Goal: Information Seeking & Learning: Understand process/instructions

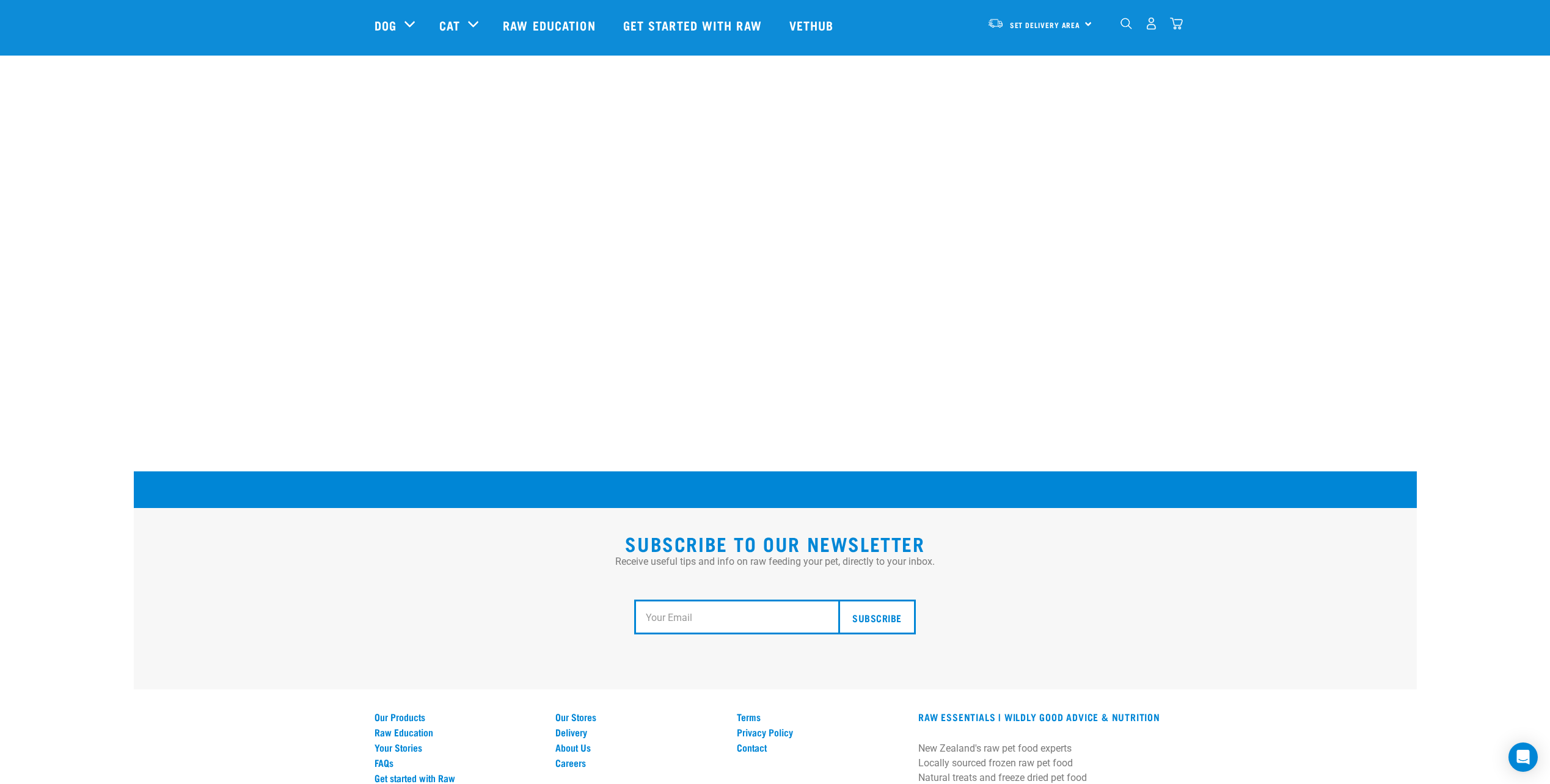
scroll to position [2068, 0]
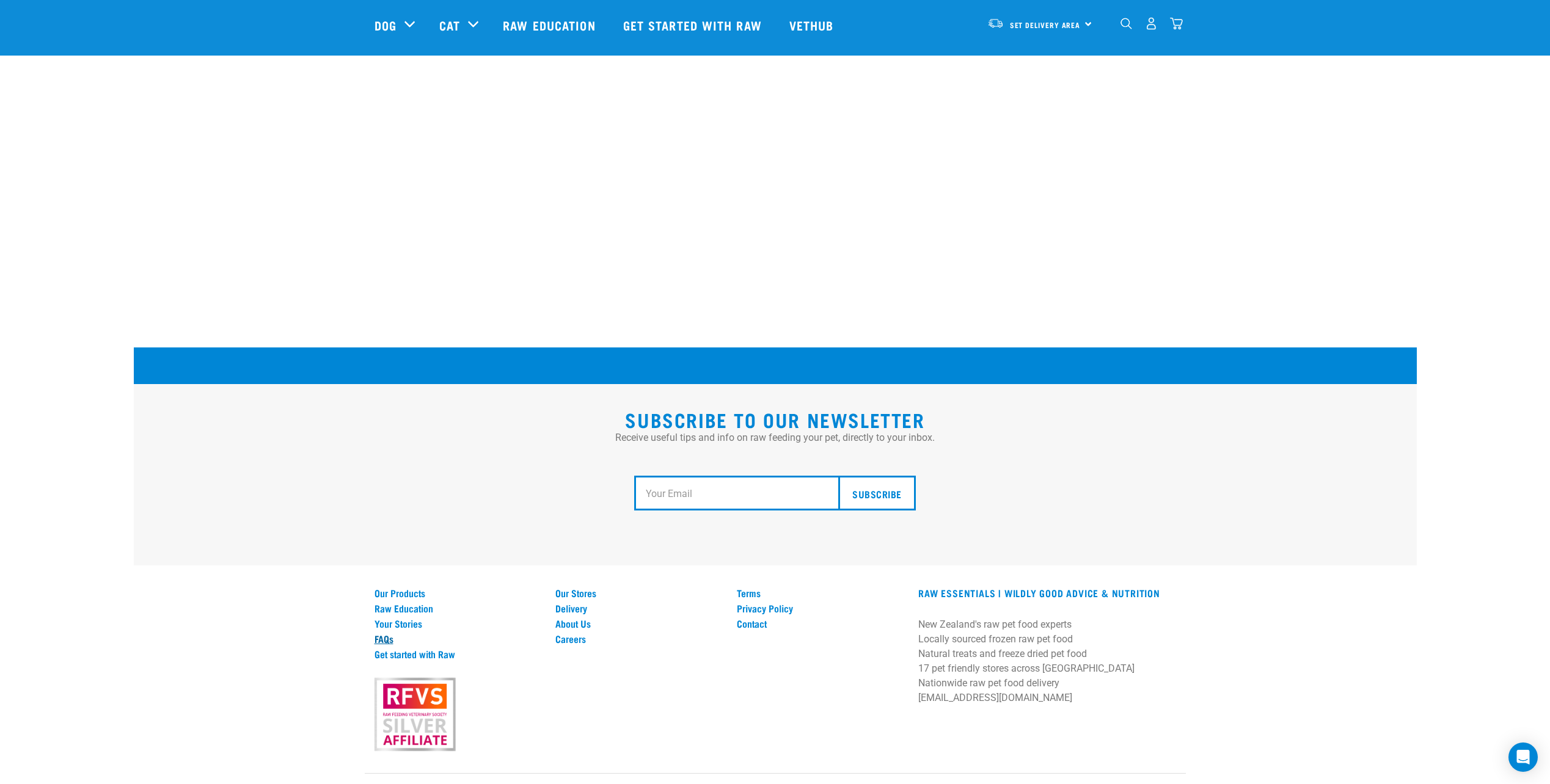
click at [374, 633] on link "FAQs" at bounding box center [457, 638] width 167 height 11
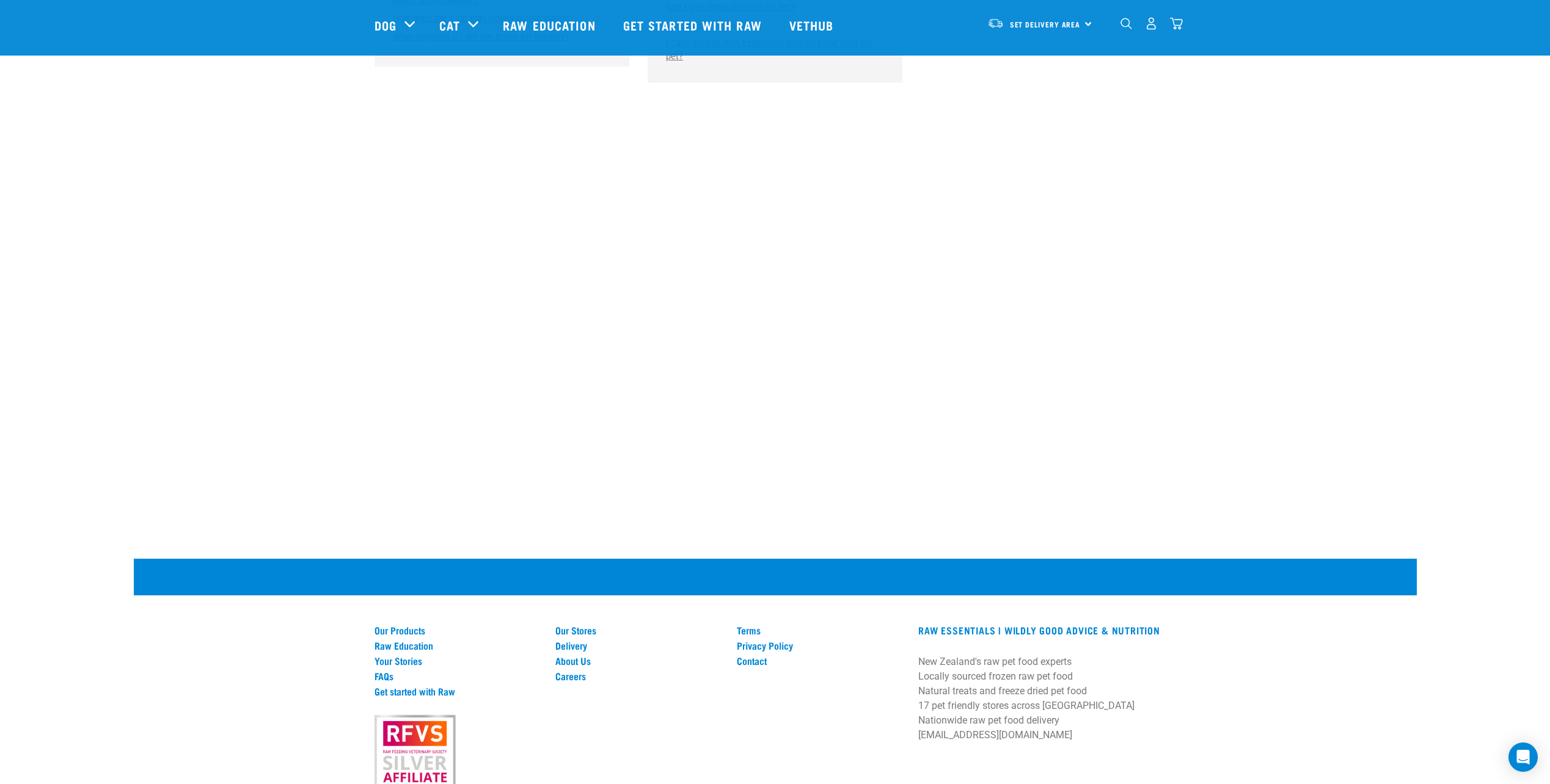
scroll to position [1055, 0]
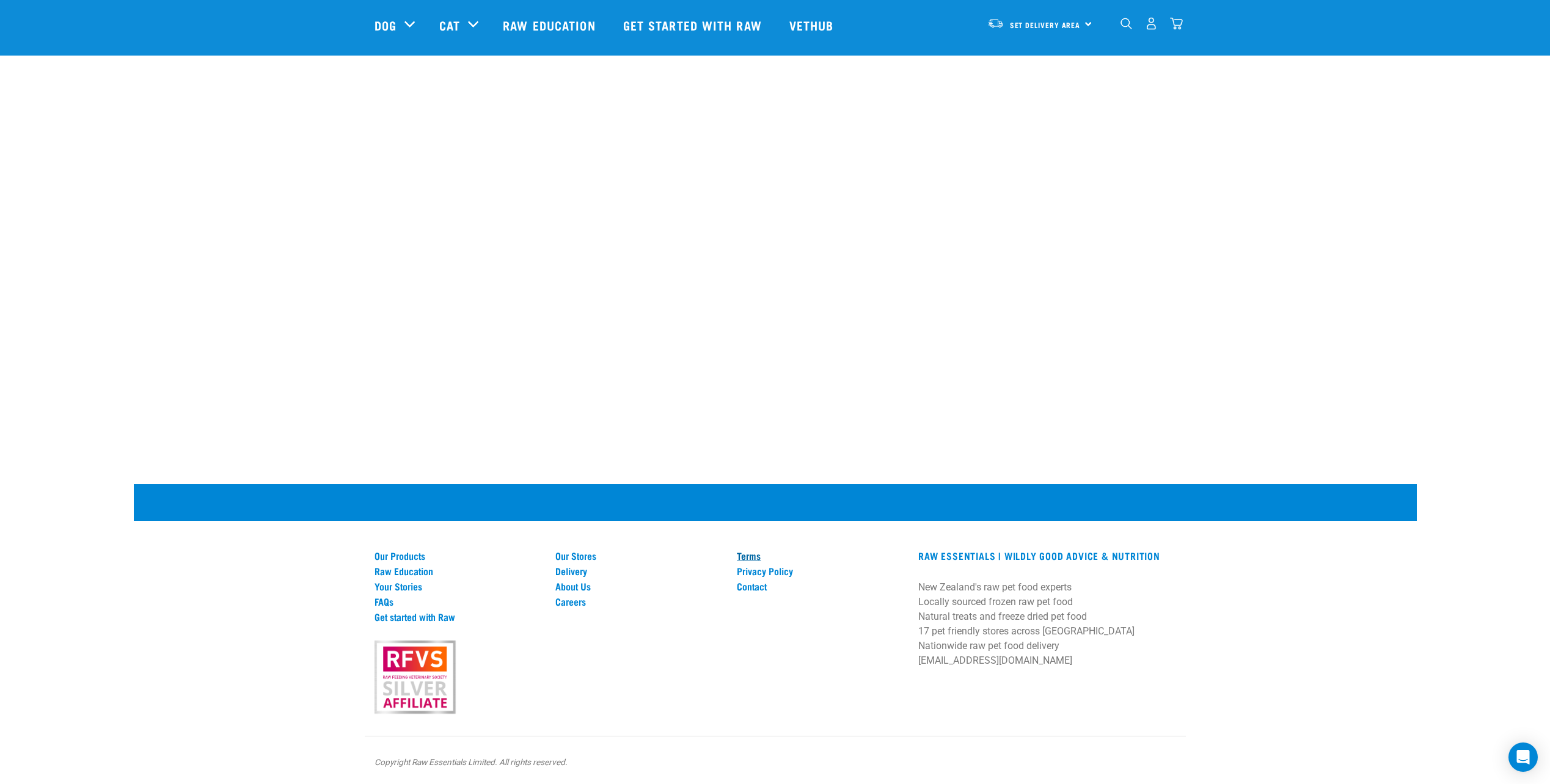
click at [748, 560] on link "Terms" at bounding box center [820, 555] width 167 height 11
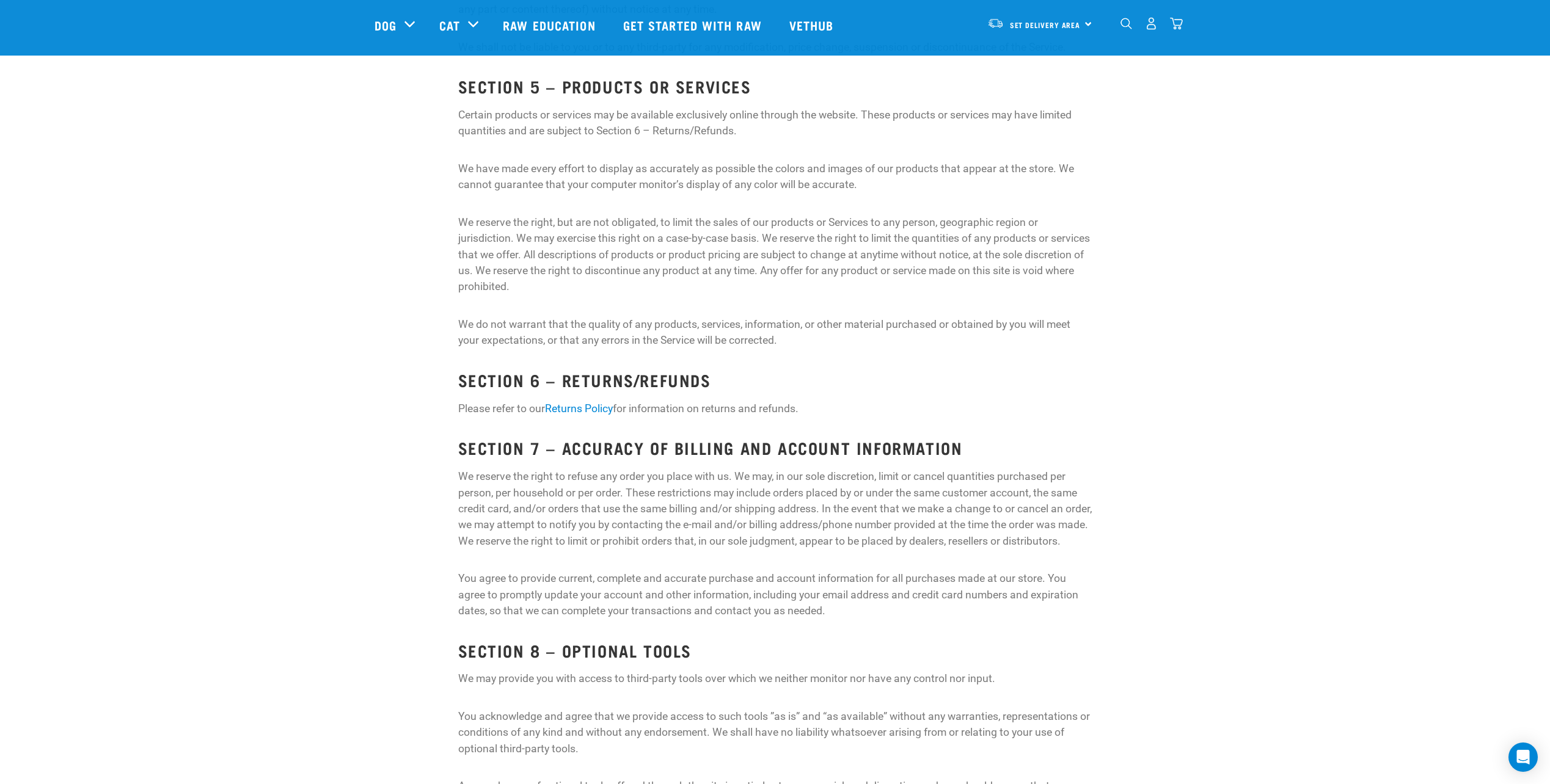
scroll to position [1649, 0]
